Goal: Information Seeking & Learning: Learn about a topic

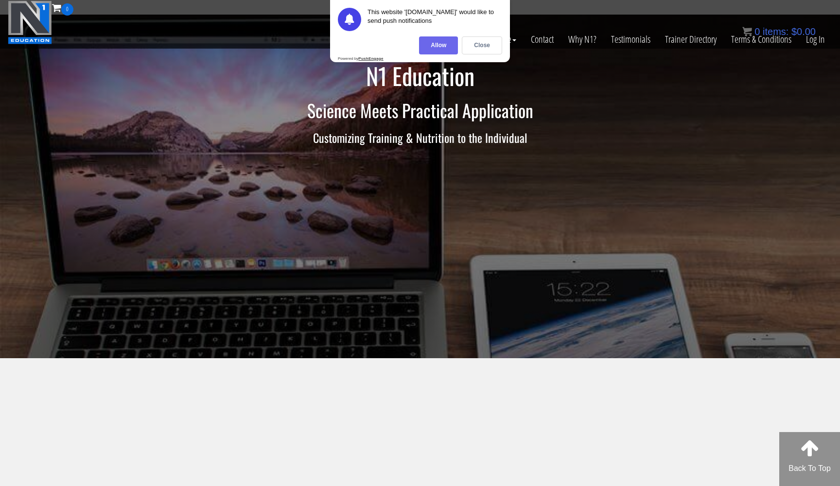
click at [440, 45] on div "Allow" at bounding box center [438, 45] width 39 height 18
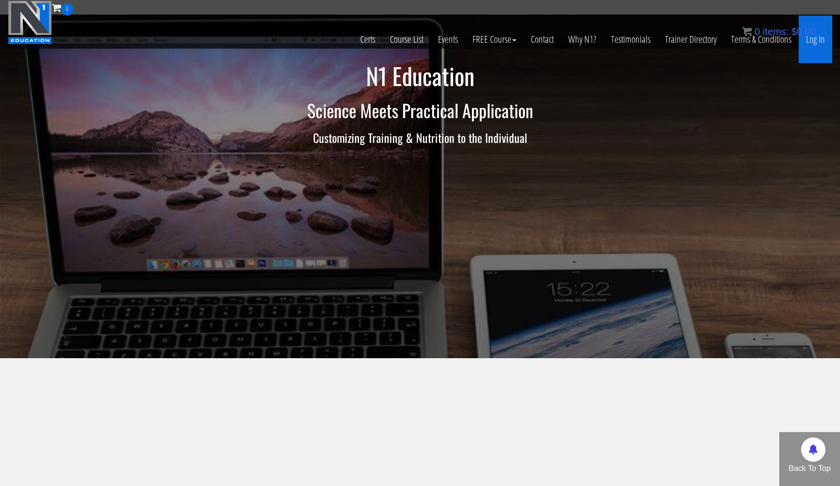
click at [815, 41] on link "Log In" at bounding box center [815, 40] width 34 height 48
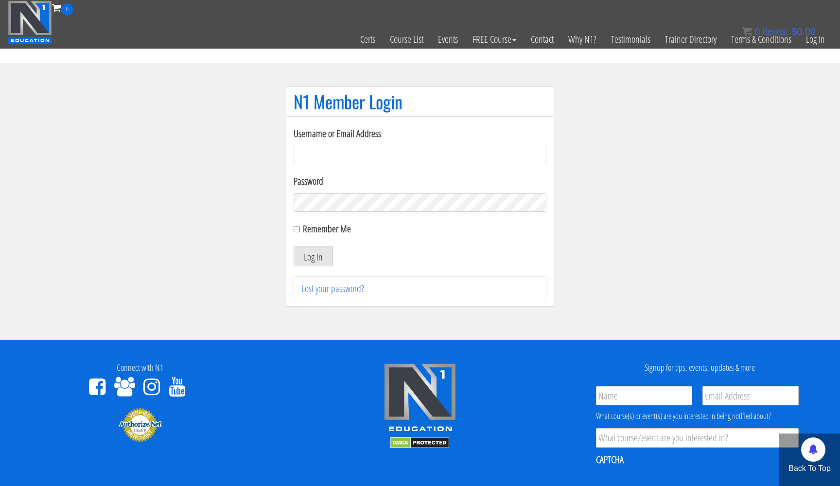
type input "[EMAIL_ADDRESS][DOMAIN_NAME]"
click at [313, 256] on button "Log In" at bounding box center [313, 256] width 39 height 20
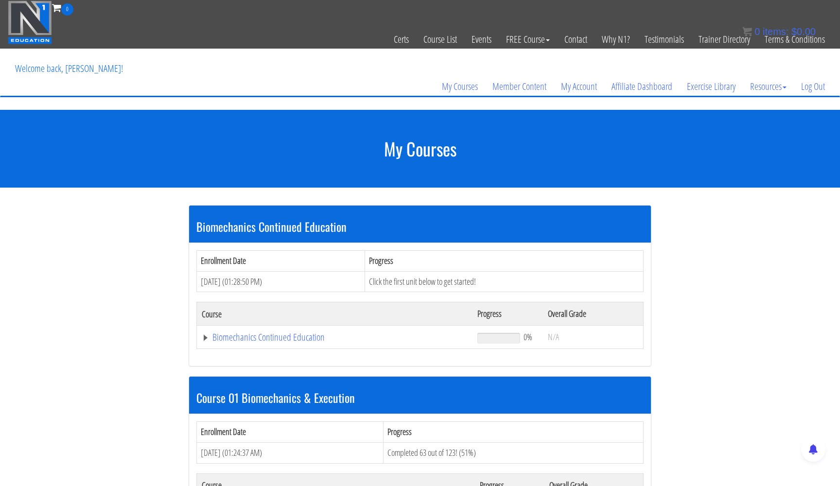
scroll to position [277, 0]
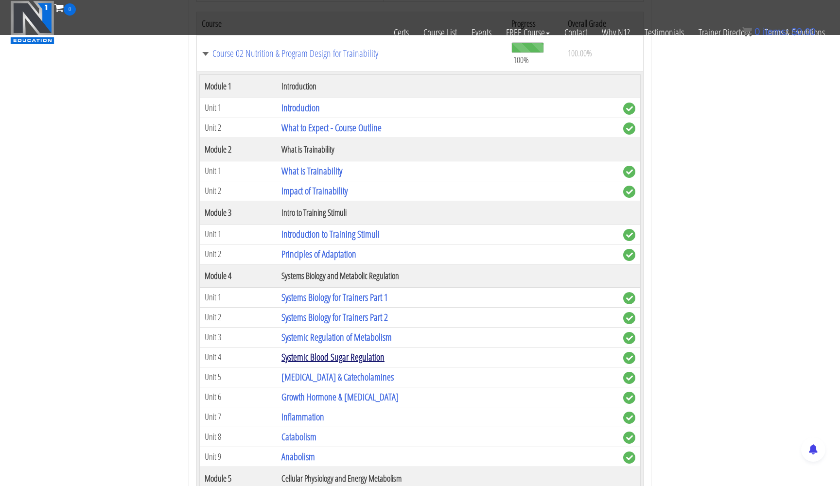
scroll to position [592, 0]
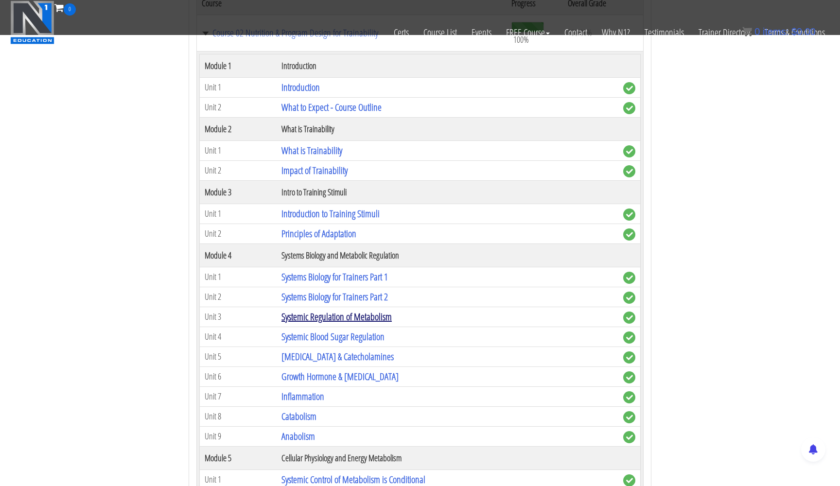
click at [339, 310] on link "Systemic Regulation of Metabolism" at bounding box center [336, 316] width 110 height 13
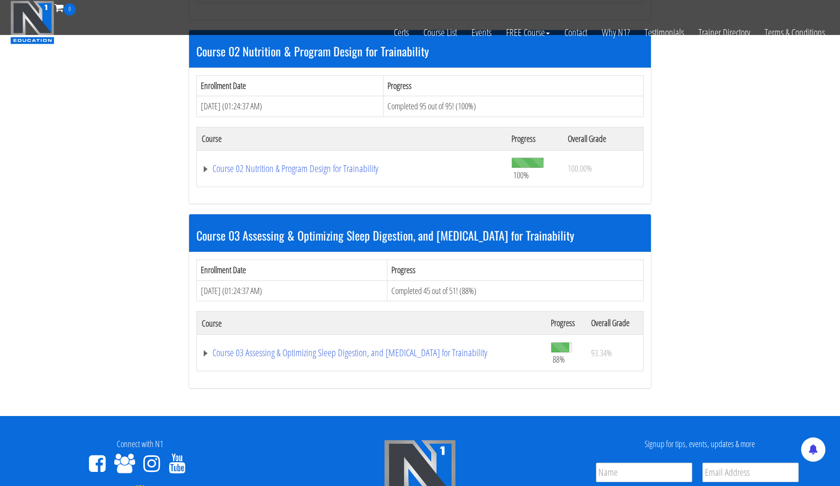
scroll to position [357, 0]
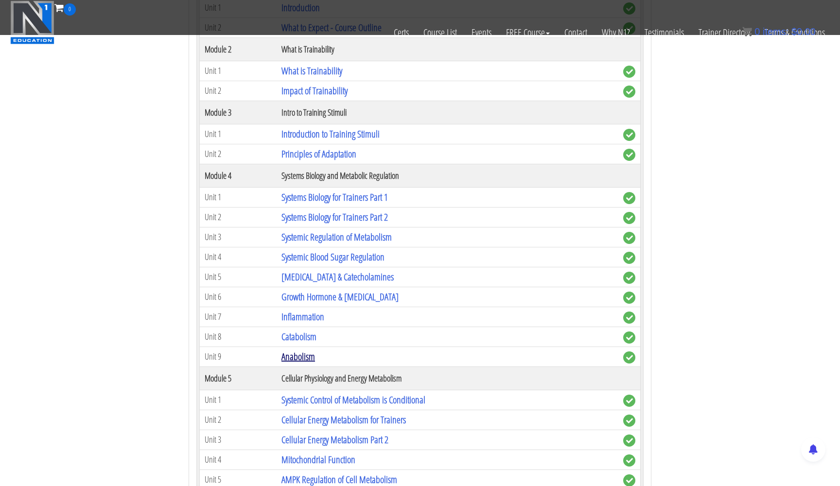
scroll to position [707, 0]
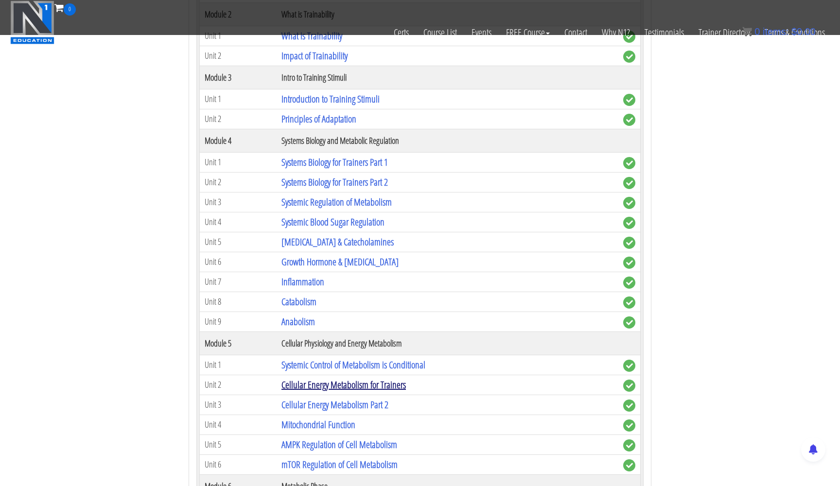
click at [321, 381] on link "Cellular Energy Metabolism for Trainers" at bounding box center [343, 384] width 124 height 13
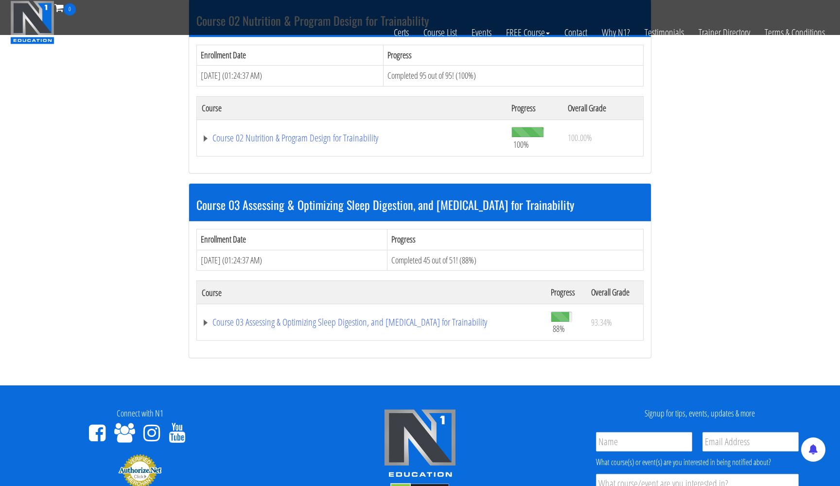
scroll to position [477, 0]
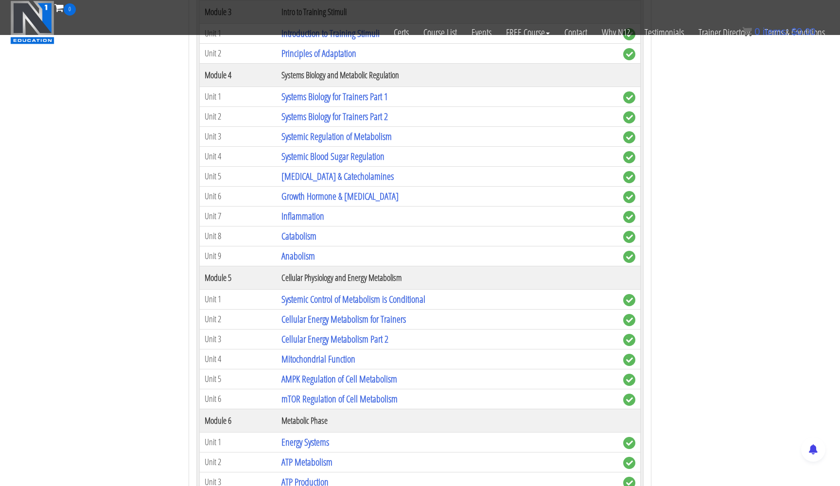
scroll to position [794, 0]
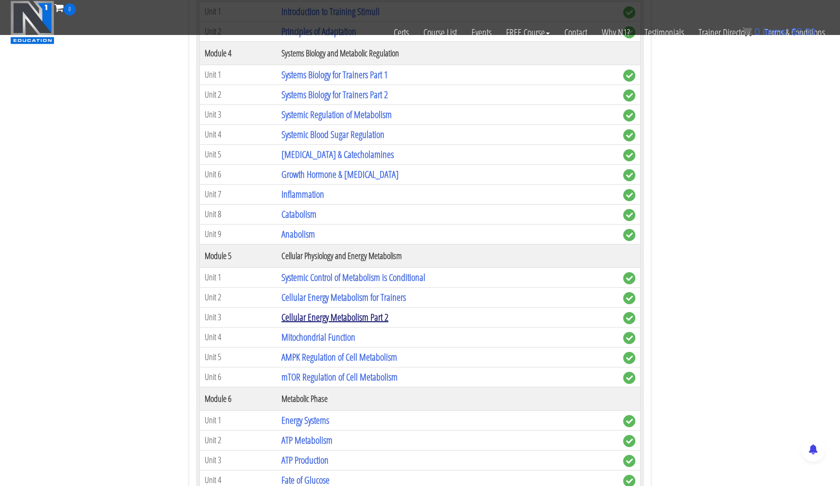
click at [338, 311] on link "Cellular Energy Metabolism Part 2" at bounding box center [334, 317] width 107 height 13
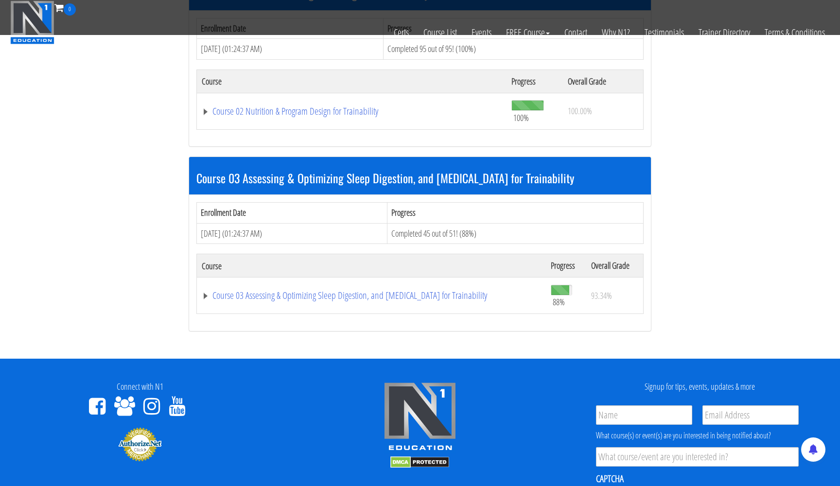
scroll to position [504, 0]
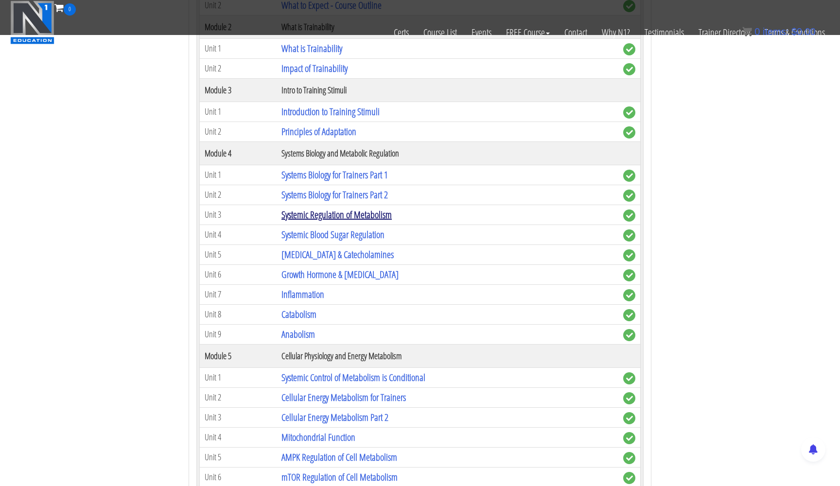
scroll to position [747, 0]
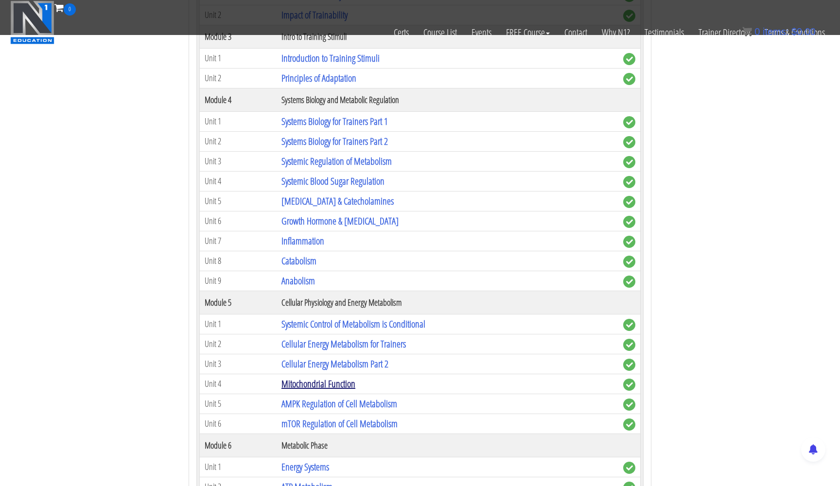
click at [324, 381] on link "Mitochondrial Function" at bounding box center [318, 383] width 74 height 13
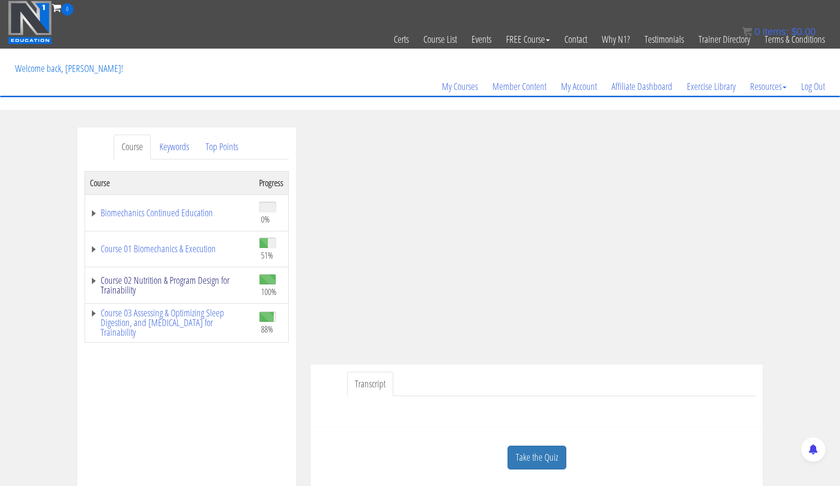
click at [152, 288] on link "Course 02 Nutrition & Program Design for Trainability" at bounding box center [169, 285] width 159 height 19
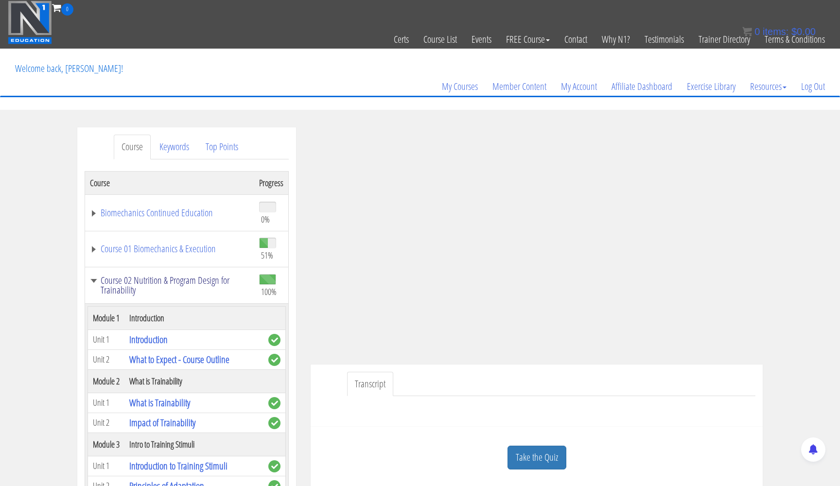
click at [155, 286] on link "Course 02 Nutrition & Program Design for Trainability" at bounding box center [169, 285] width 159 height 19
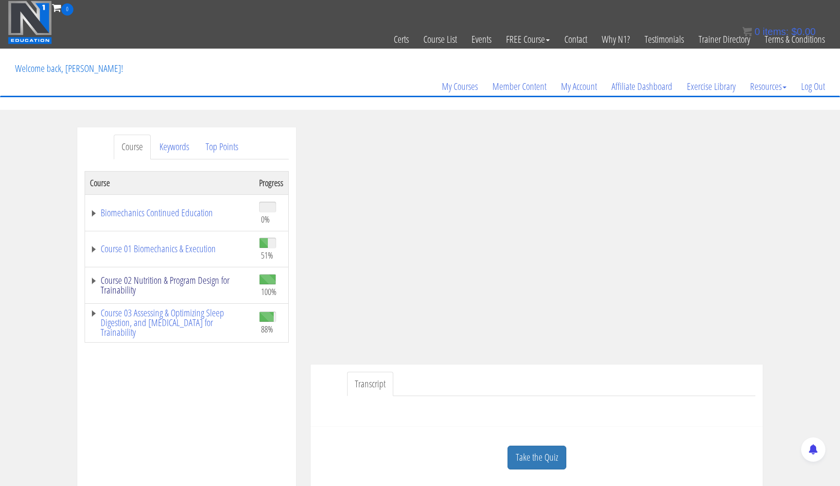
click at [157, 284] on link "Course 02 Nutrition & Program Design for Trainability" at bounding box center [169, 285] width 159 height 19
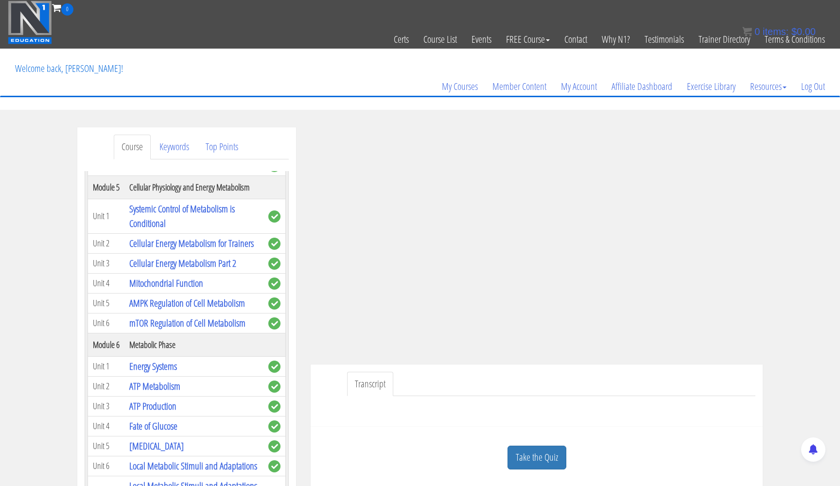
scroll to position [496, 0]
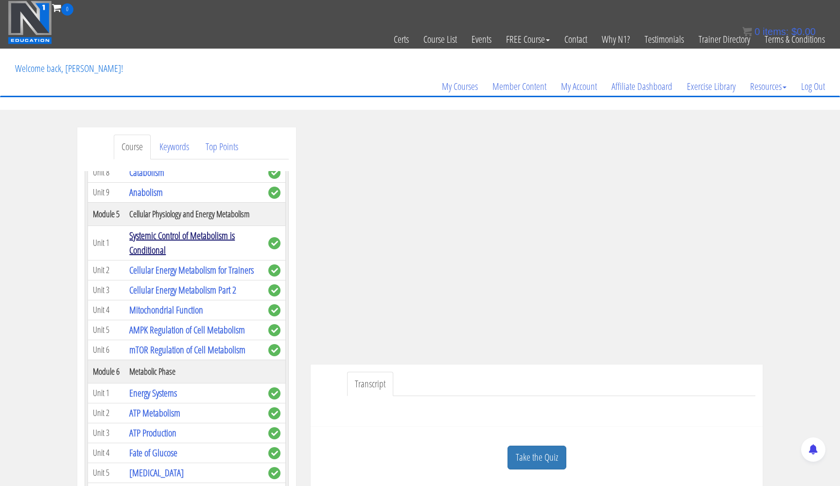
click at [183, 257] on link "Systemic Control of Metabolism is Conditional" at bounding box center [181, 243] width 105 height 28
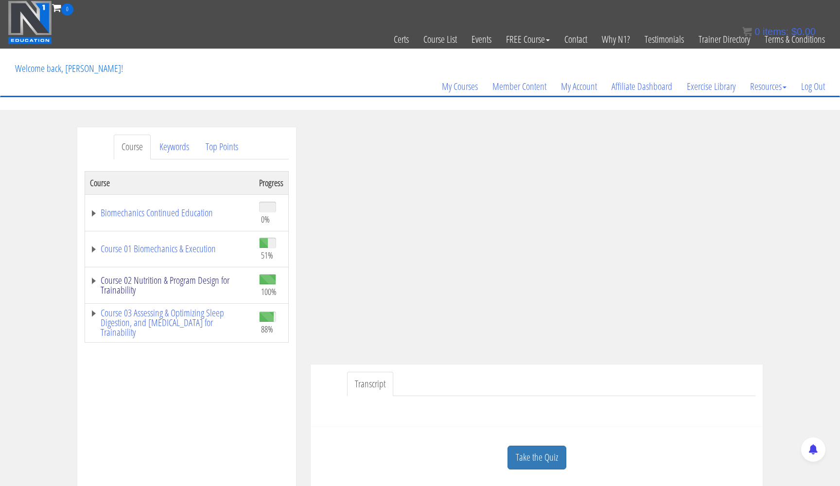
click at [173, 276] on link "Course 02 Nutrition & Program Design for Trainability" at bounding box center [169, 285] width 159 height 19
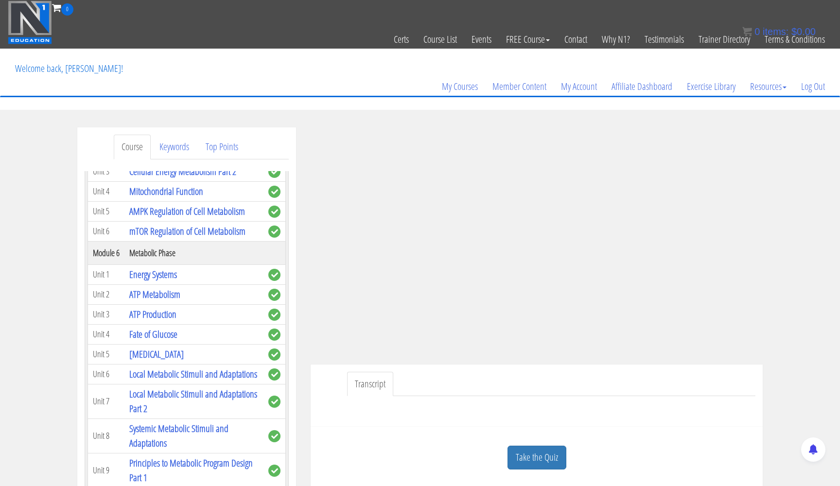
scroll to position [604, 0]
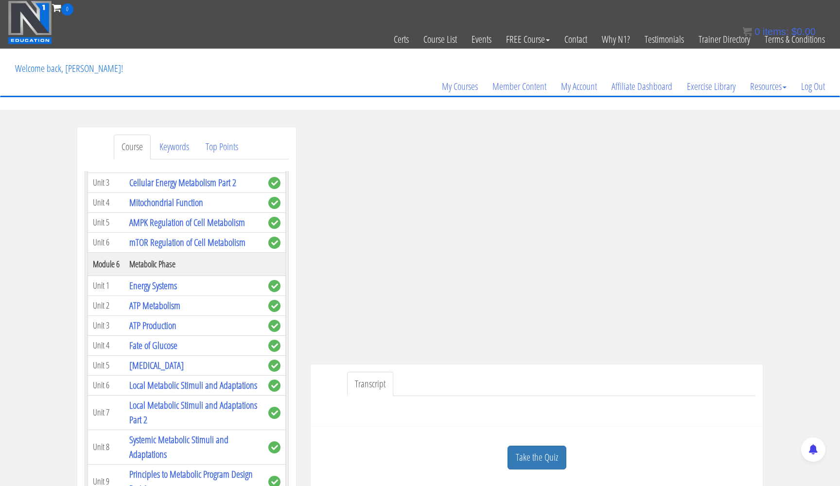
click at [181, 169] on link "Cellular Energy Metabolism for Trainers" at bounding box center [191, 162] width 124 height 13
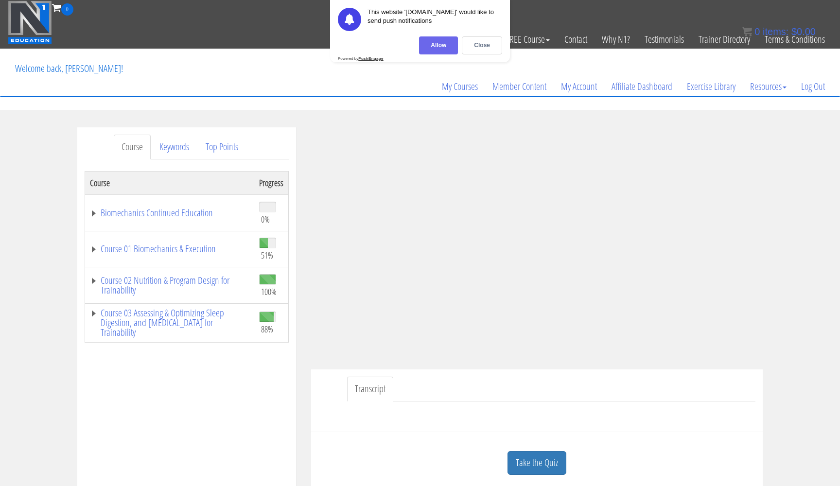
click at [423, 50] on div "Allow" at bounding box center [438, 45] width 39 height 18
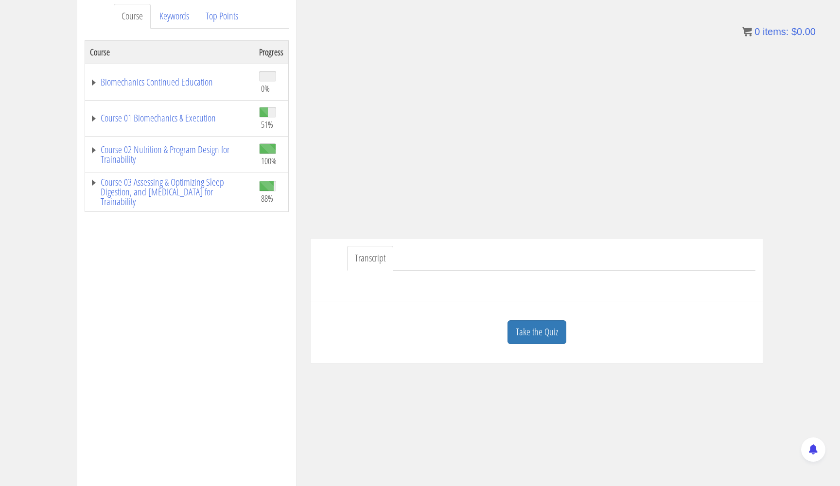
scroll to position [24, 0]
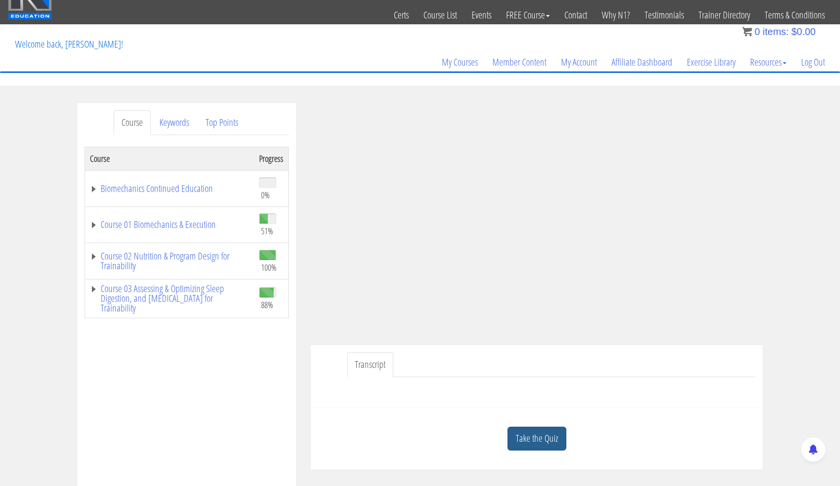
click at [525, 428] on link "Take the Quiz" at bounding box center [536, 439] width 59 height 24
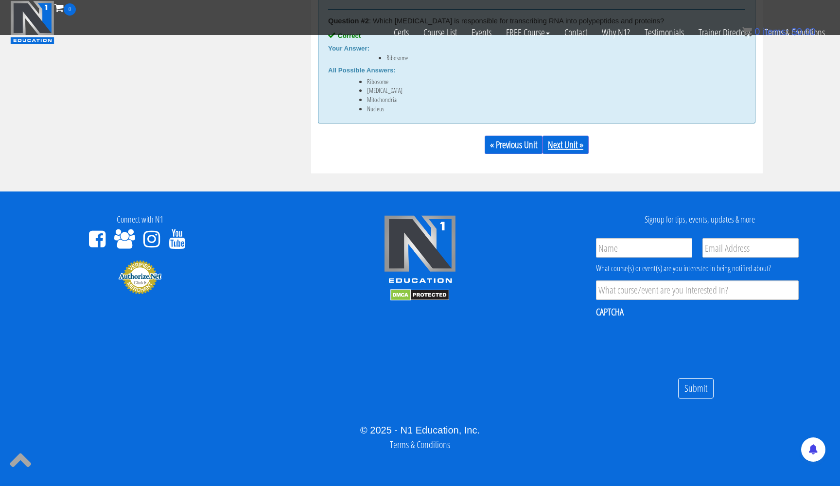
scroll to position [618, 0]
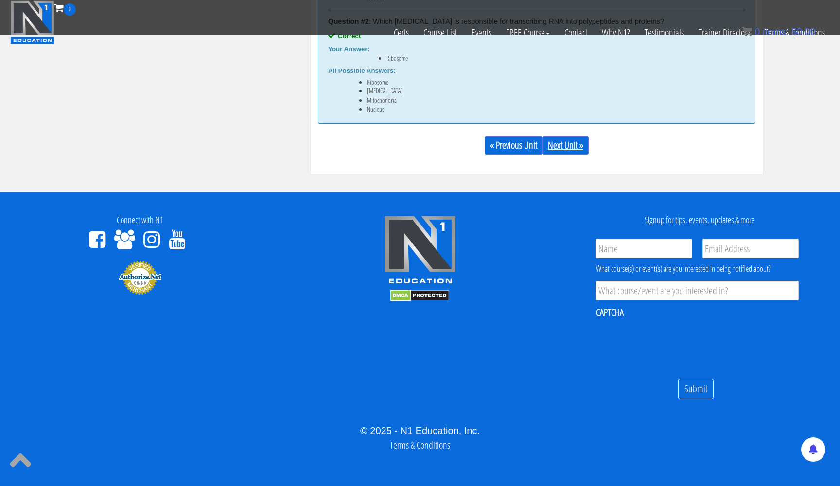
click at [573, 139] on link "Next Unit »" at bounding box center [565, 145] width 46 height 18
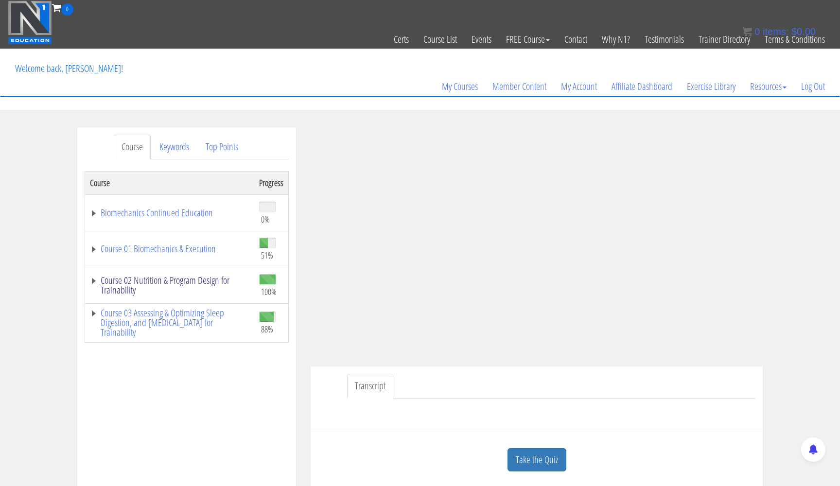
click at [157, 278] on link "Course 02 Nutrition & Program Design for Trainability" at bounding box center [169, 285] width 159 height 19
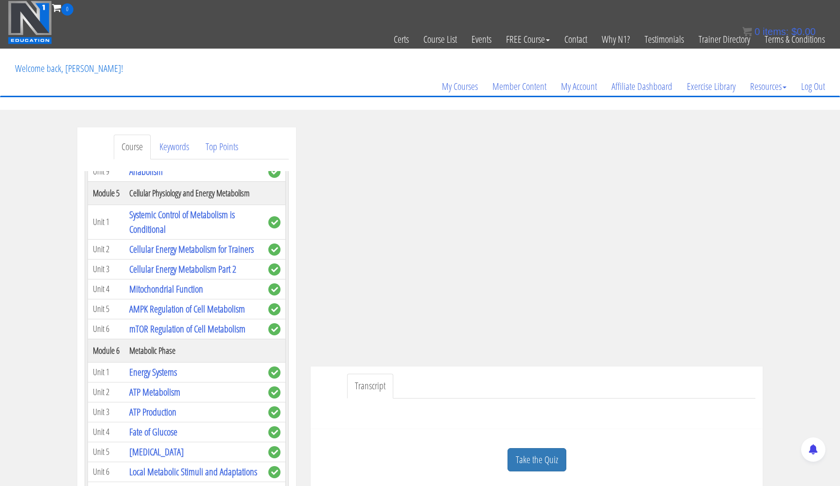
scroll to position [543, 0]
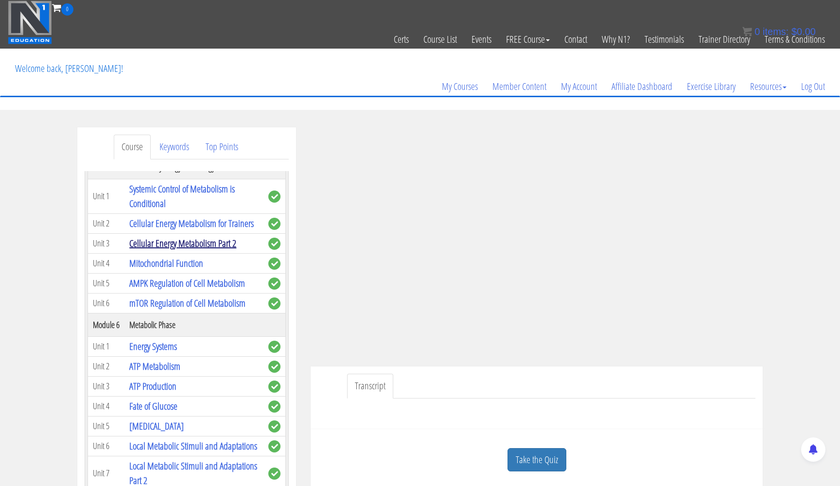
click at [165, 250] on link "Cellular Energy Metabolism Part 2" at bounding box center [182, 243] width 107 height 13
